Goal: Check status: Check status

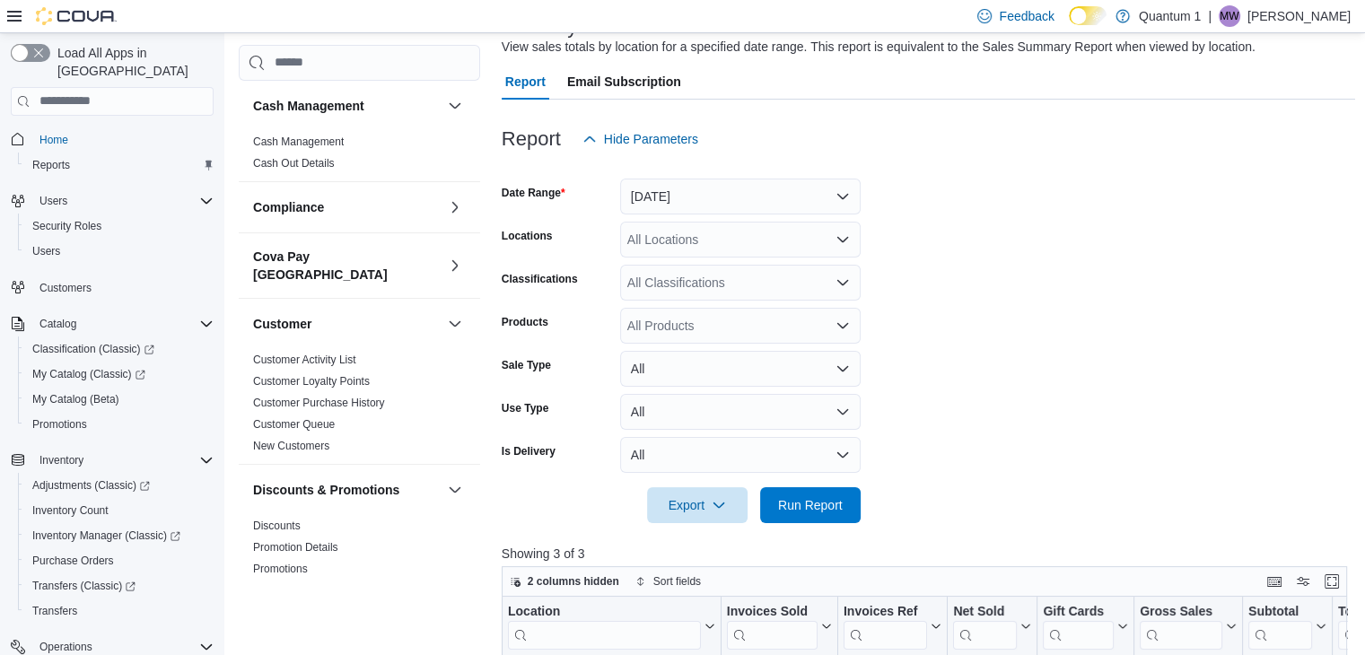
scroll to position [1209, 0]
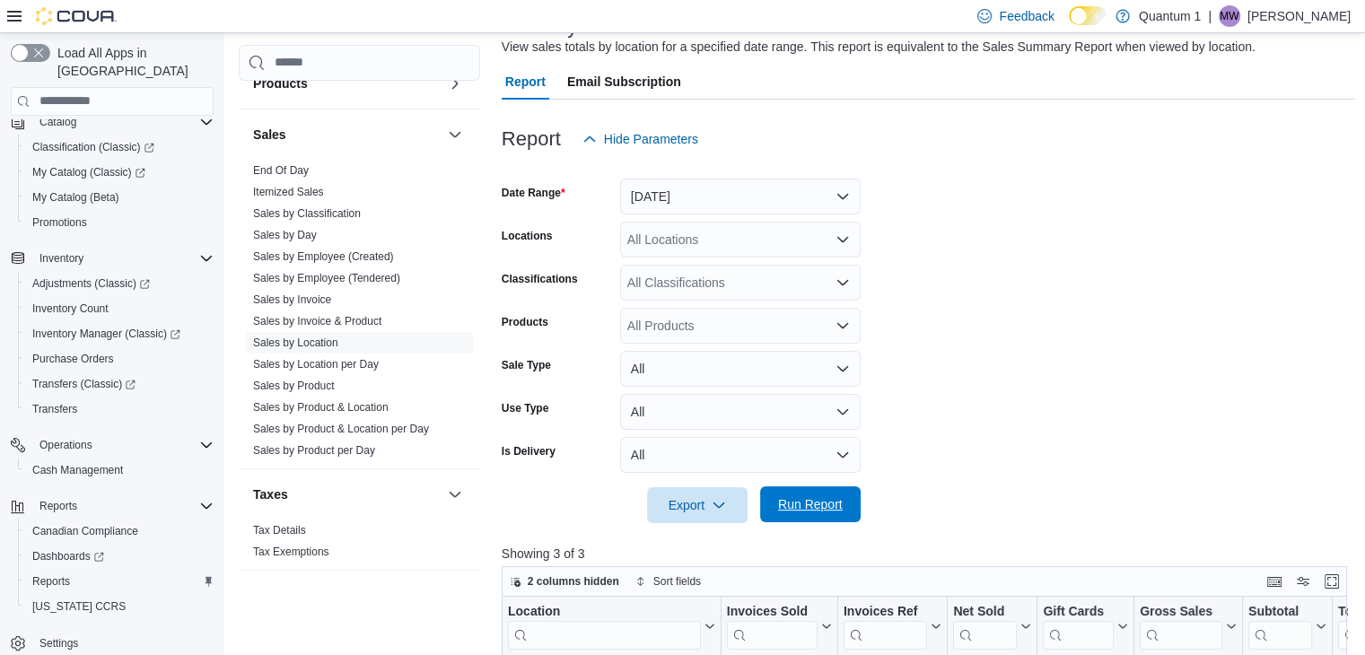
click at [808, 496] on span "Run Report" at bounding box center [810, 505] width 65 height 18
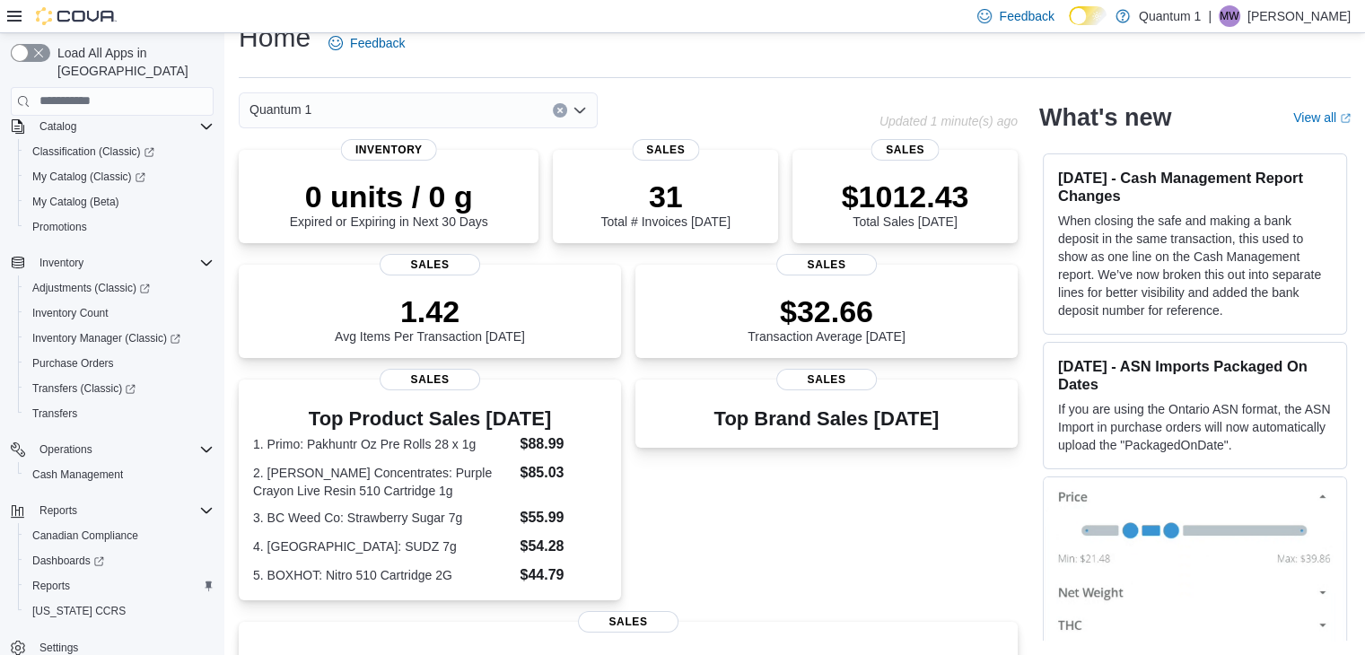
scroll to position [202, 0]
click at [70, 575] on span "Reports" at bounding box center [51, 582] width 38 height 14
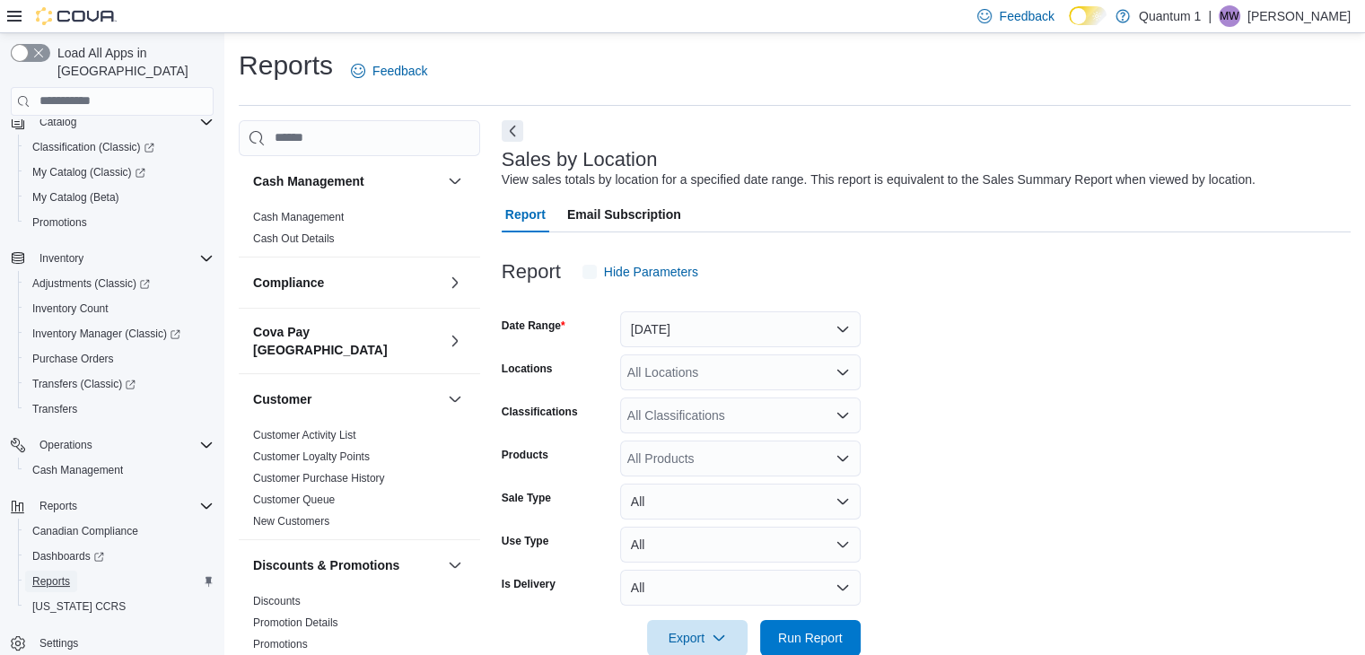
scroll to position [36, 0]
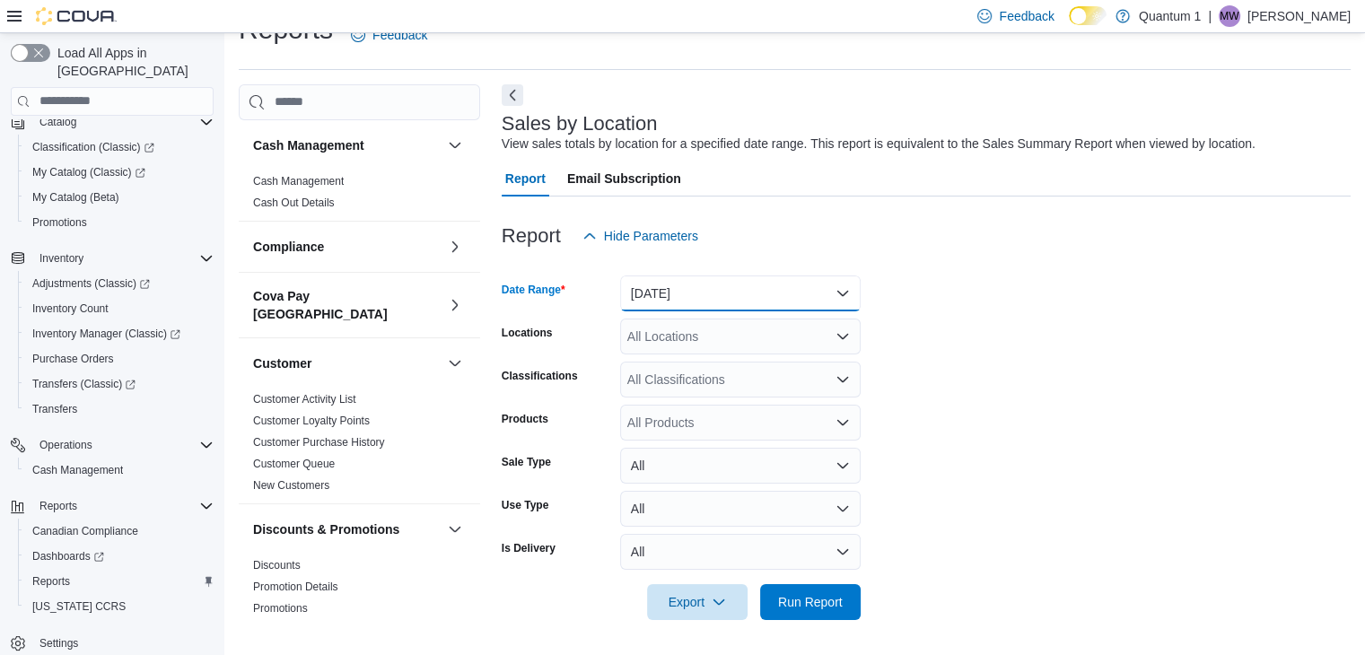
click at [840, 288] on button "[DATE]" at bounding box center [740, 294] width 241 height 36
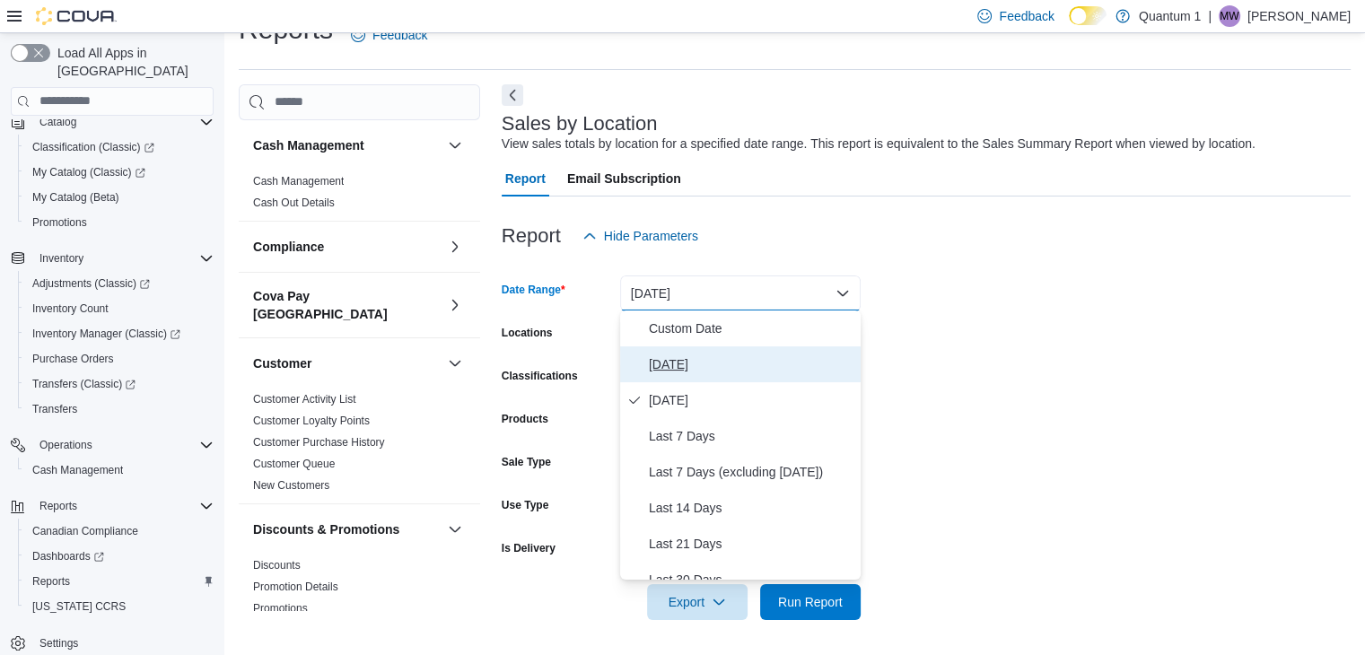
click at [704, 360] on span "Today" at bounding box center [751, 365] width 205 height 22
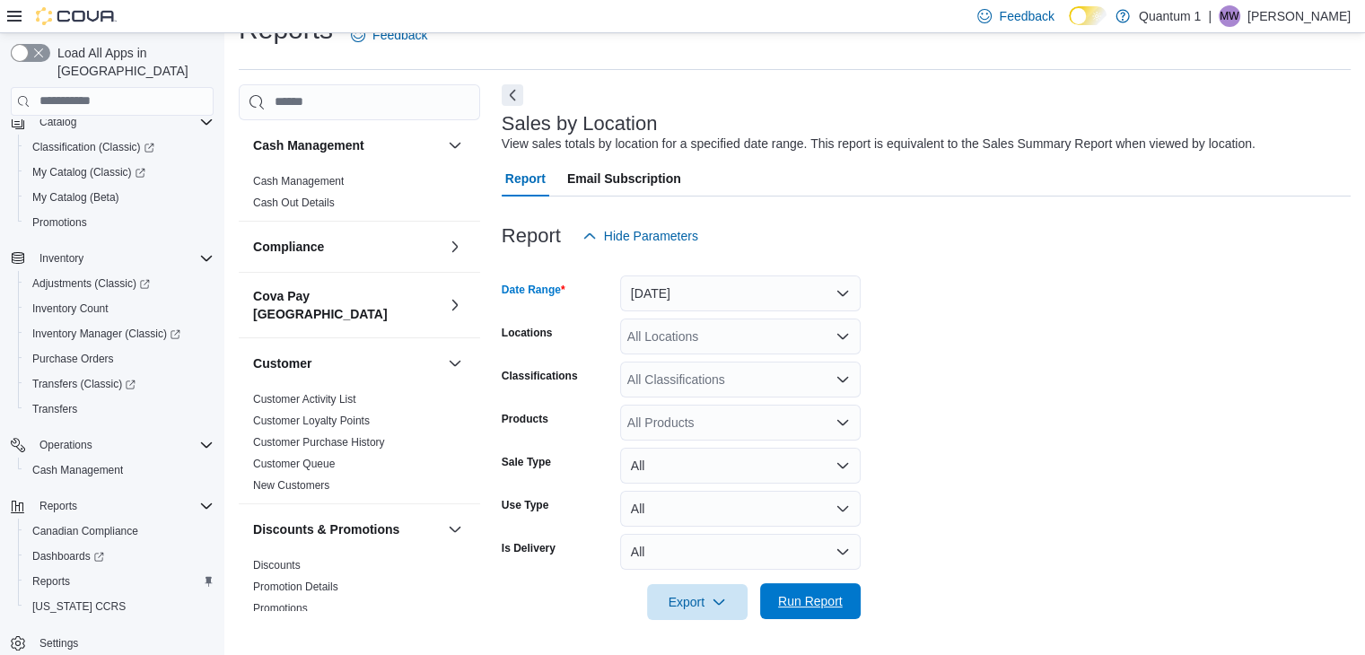
click at [815, 596] on span "Run Report" at bounding box center [810, 601] width 65 height 18
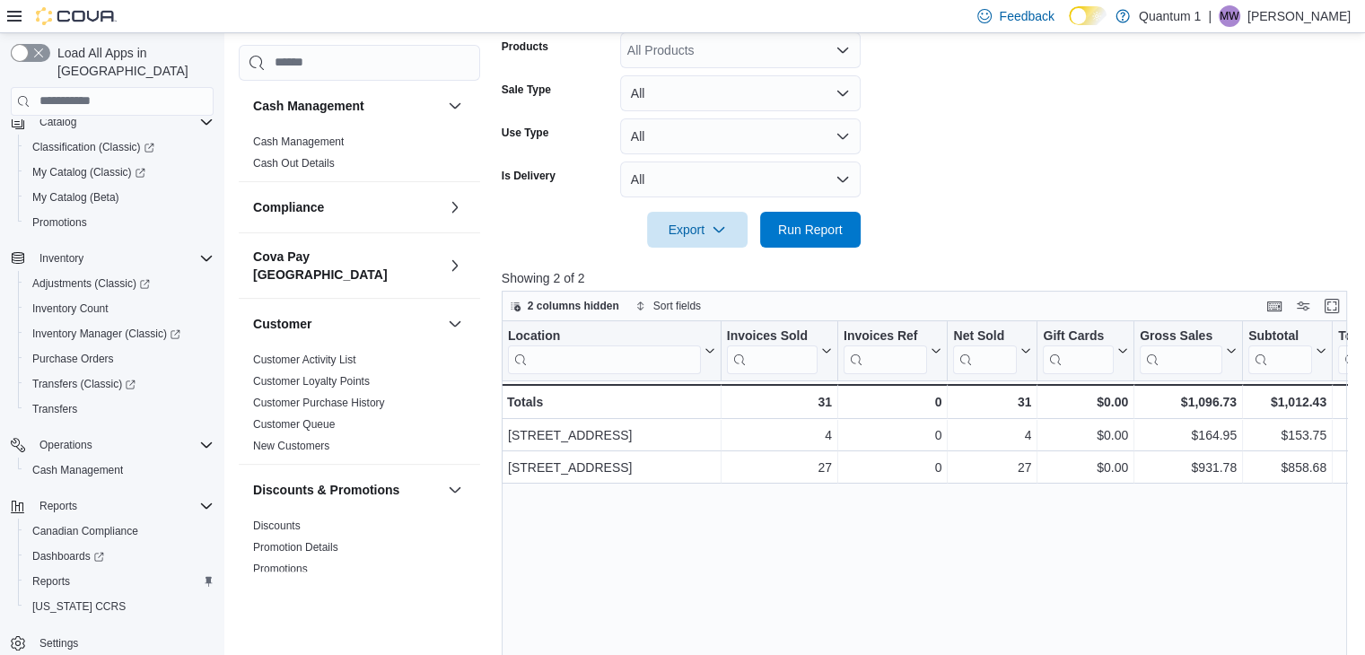
scroll to position [133, 0]
